Goal: Task Accomplishment & Management: Use online tool/utility

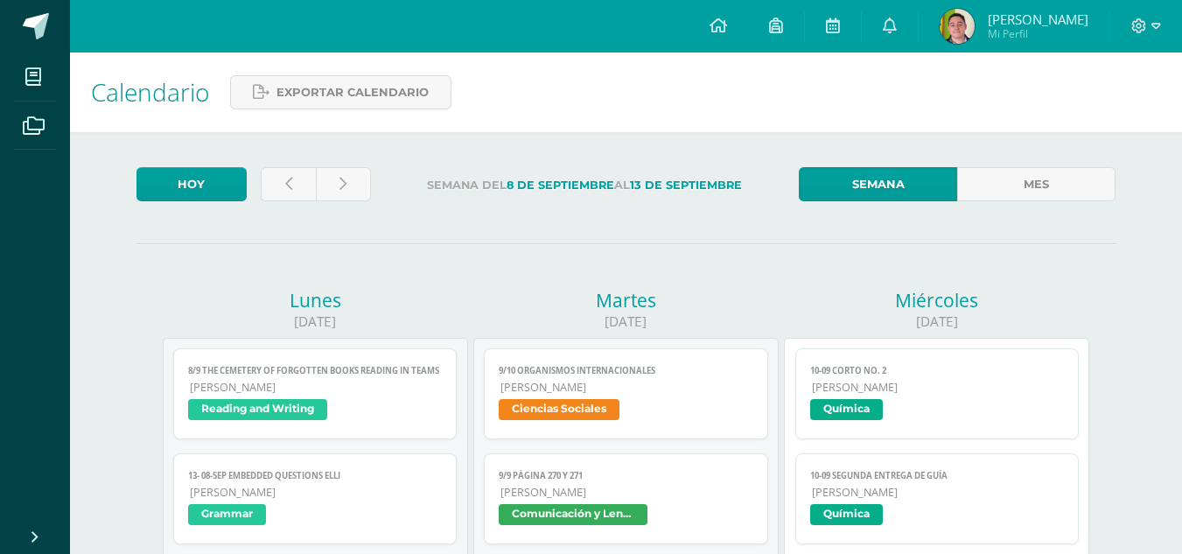
scroll to position [245, 0]
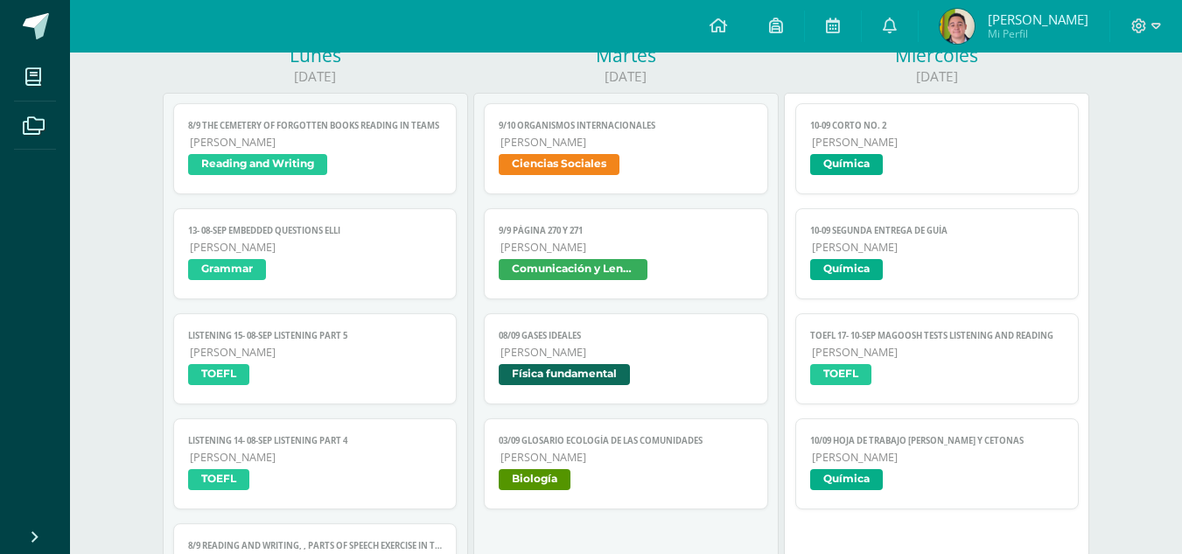
click at [989, 370] on span "TOEFL" at bounding box center [937, 376] width 255 height 25
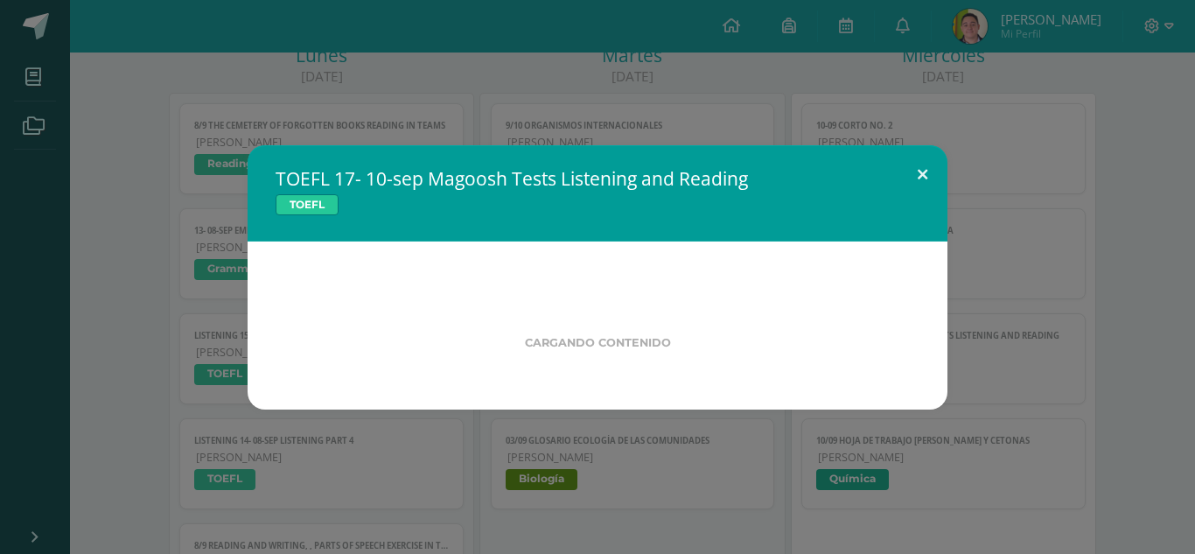
click at [917, 163] on button at bounding box center [922, 174] width 50 height 59
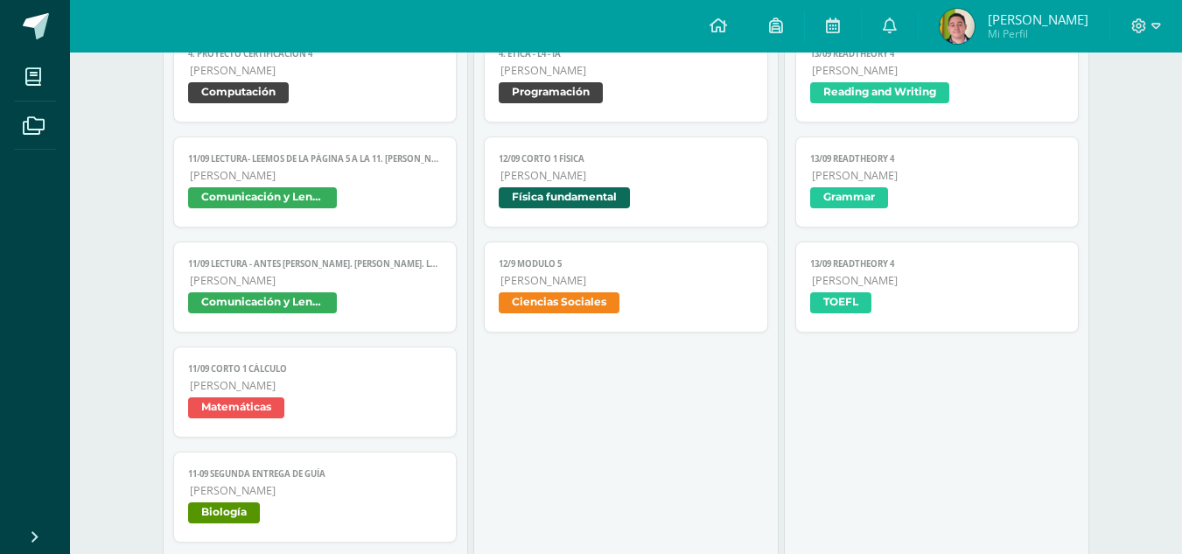
scroll to position [1025, 0]
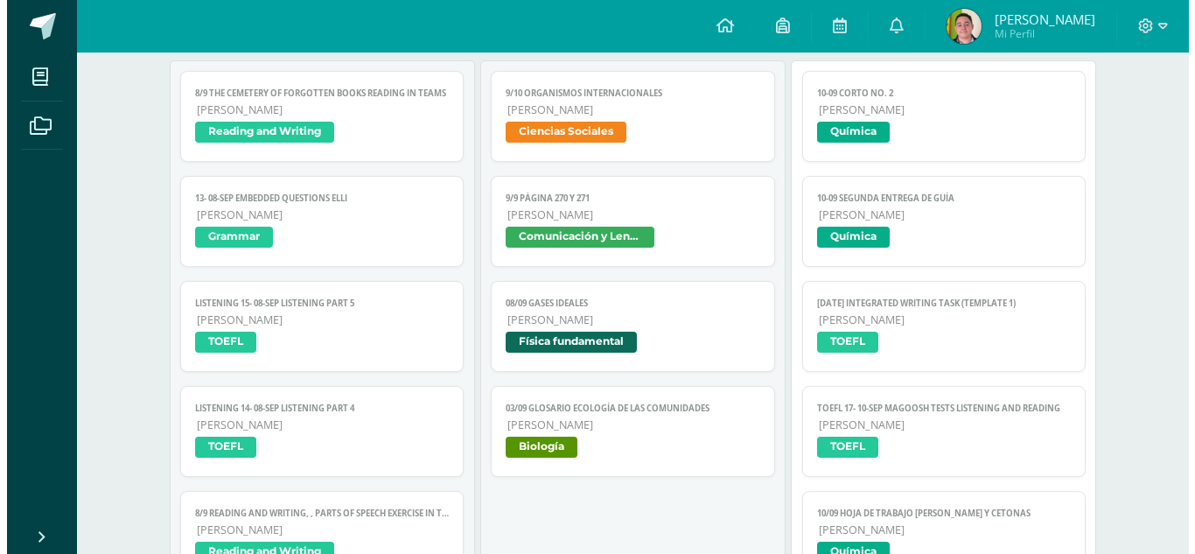
scroll to position [269, 0]
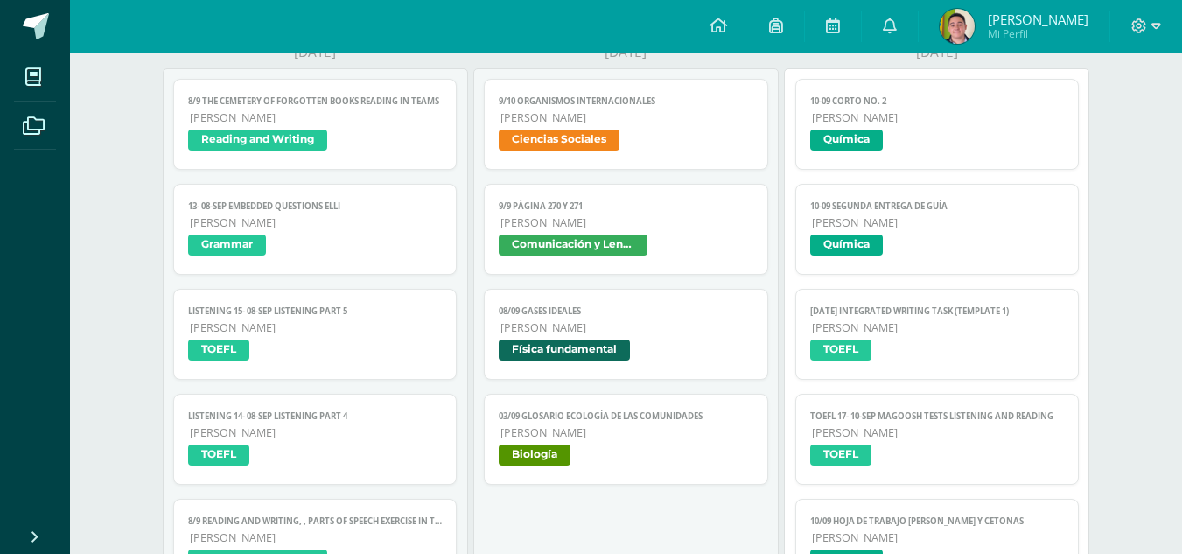
click at [889, 331] on span "[PERSON_NAME]" at bounding box center [938, 327] width 253 height 15
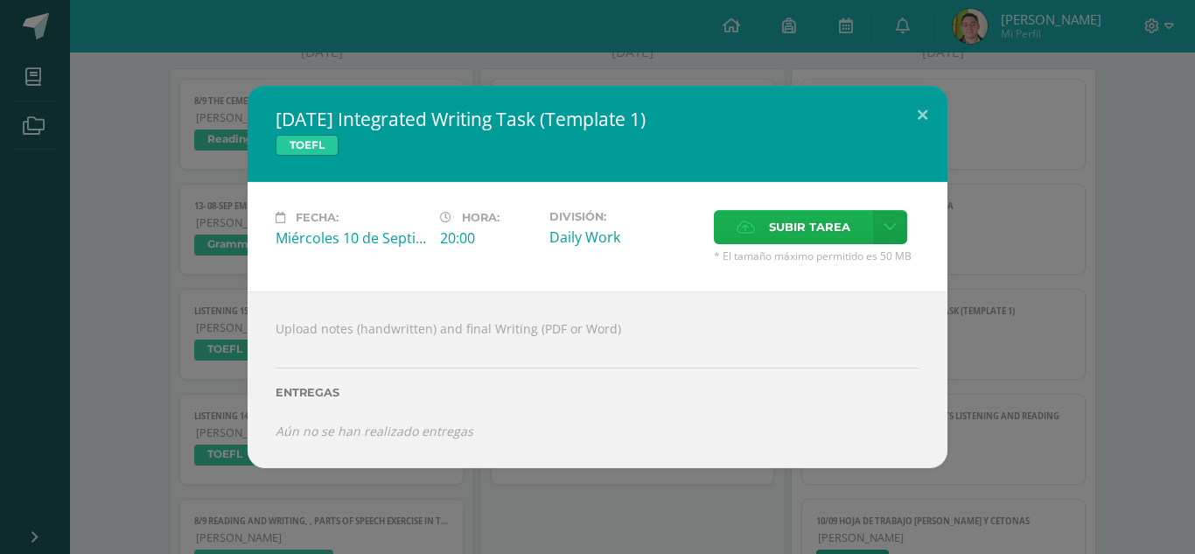
click at [821, 235] on span "Subir tarea" at bounding box center [809, 227] width 81 height 32
click at [0, 0] on input "Subir tarea" at bounding box center [0, 0] width 0 height 0
